Goal: Find contact information: Find contact information

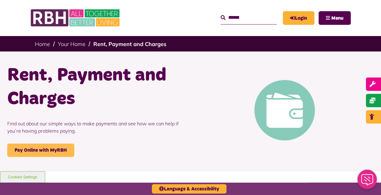
drag, startPoint x: 52, startPoint y: 152, endPoint x: 35, endPoint y: 152, distance: 17.0
click at [35, 152] on link "Pay Online with MyRBH" at bounding box center [40, 150] width 67 height 13
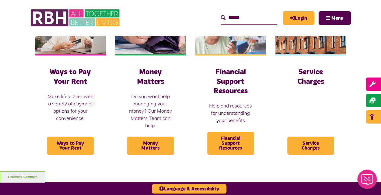
scroll to position [186, 0]
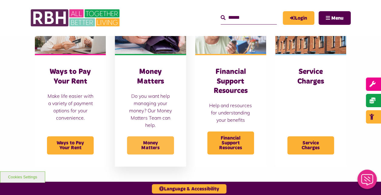
click at [149, 149] on span "Money Matters" at bounding box center [150, 145] width 47 height 18
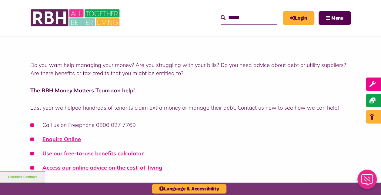
scroll to position [113, 0]
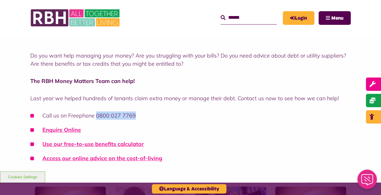
drag, startPoint x: 96, startPoint y: 115, endPoint x: 139, endPoint y: 117, distance: 43.4
click at [139, 117] on li "Call us on Freephone 0800 027 7769" at bounding box center [190, 116] width 320 height 8
drag, startPoint x: 139, startPoint y: 117, endPoint x: 124, endPoint y: 115, distance: 14.9
copy li "0800 027 7769"
click at [144, 20] on div "MyRBH About Us Contact Us Search Menu Search" at bounding box center [238, 18] width 224 height 24
